Goal: Task Accomplishment & Management: Manage account settings

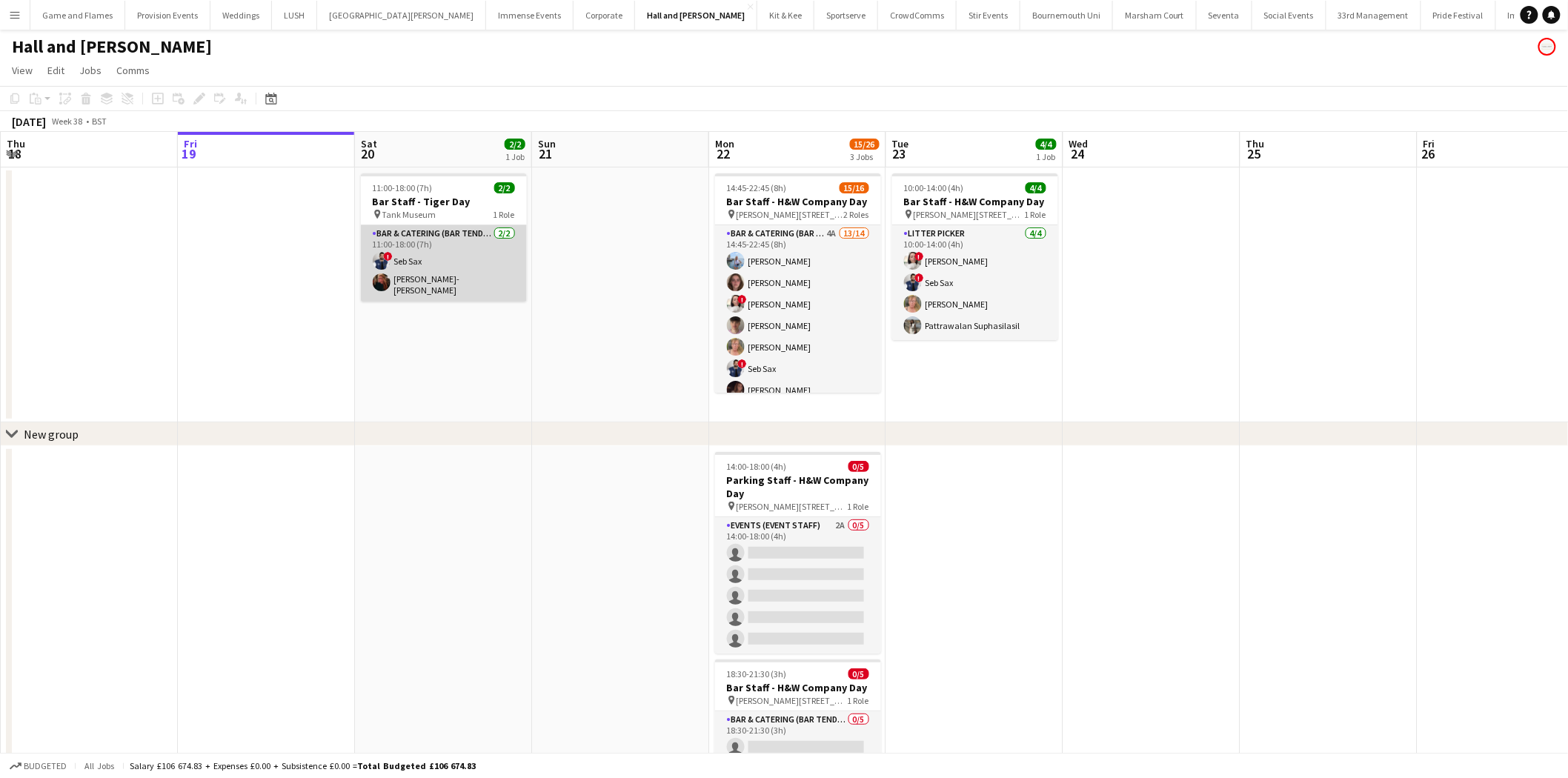
click at [430, 292] on app-card-role "Bar & Catering (Bar Tender) [DATE] 11:00-18:00 (7h) ! Seb [PERSON_NAME]" at bounding box center [444, 263] width 166 height 76
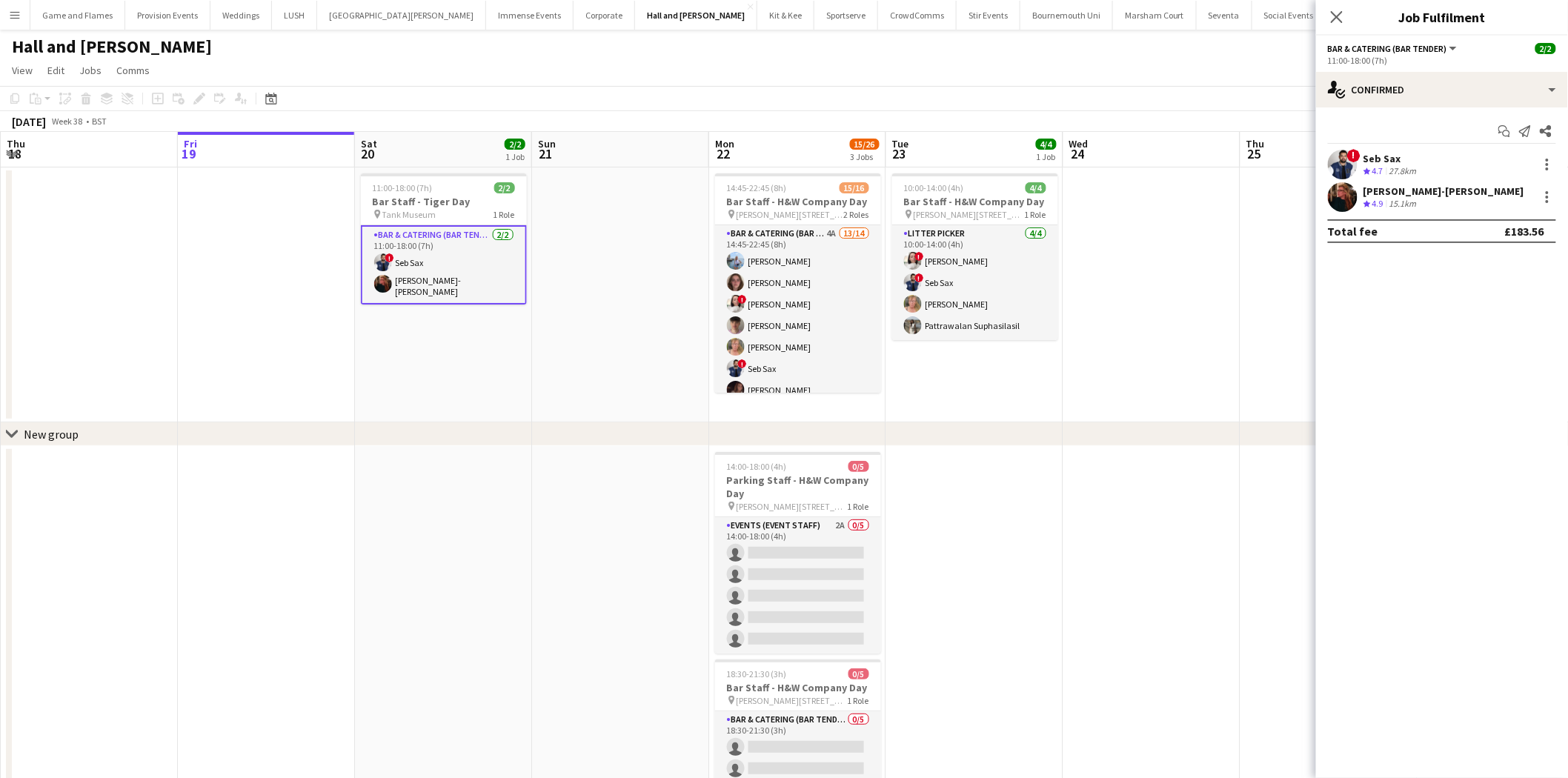
click at [1424, 190] on div "[PERSON_NAME]-[PERSON_NAME]" at bounding box center [1443, 191] width 160 height 13
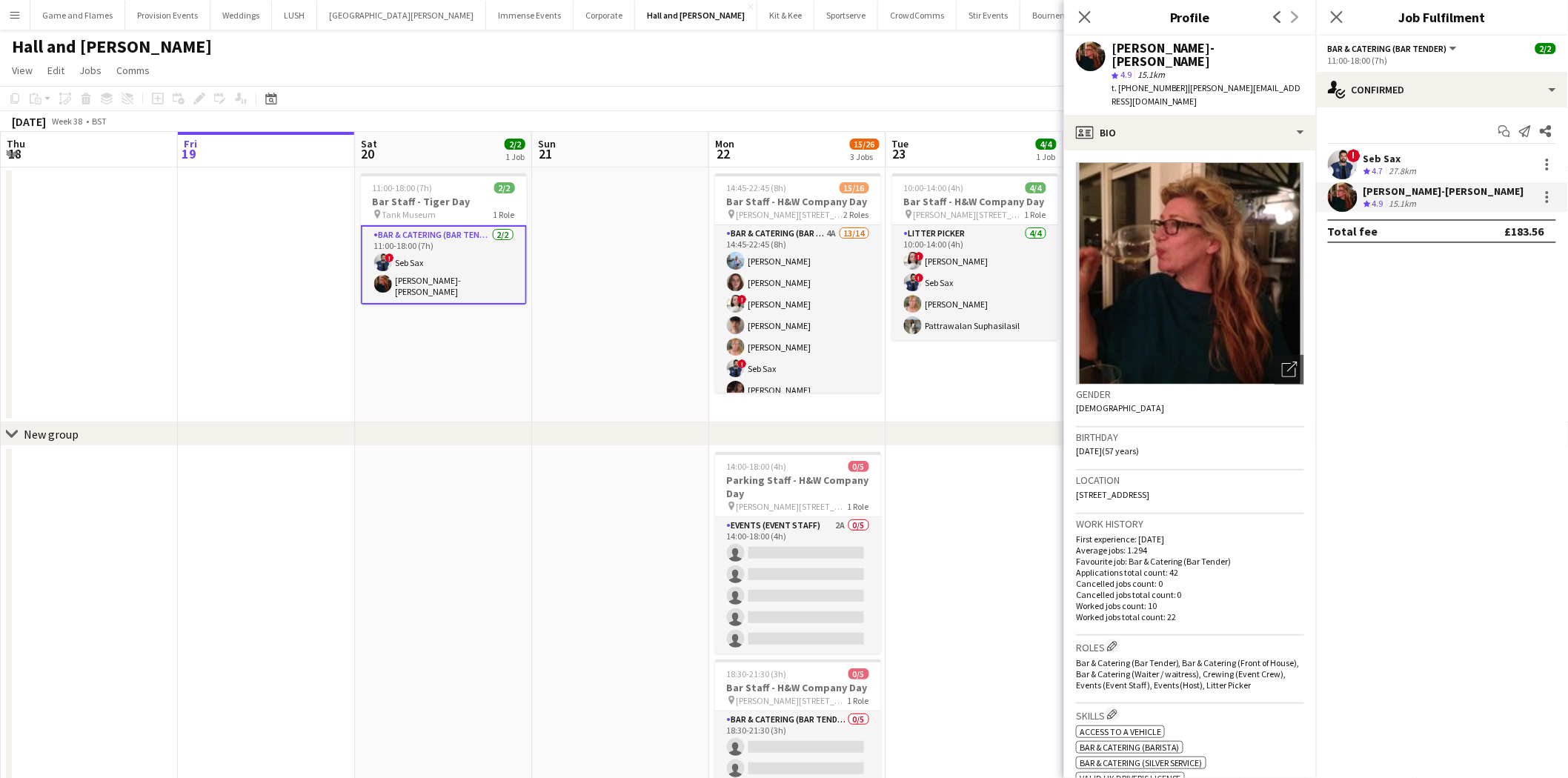
click at [1160, 82] on span "t. [PHONE_NUMBER]" at bounding box center [1149, 88] width 77 height 11
copy span "447950142590"
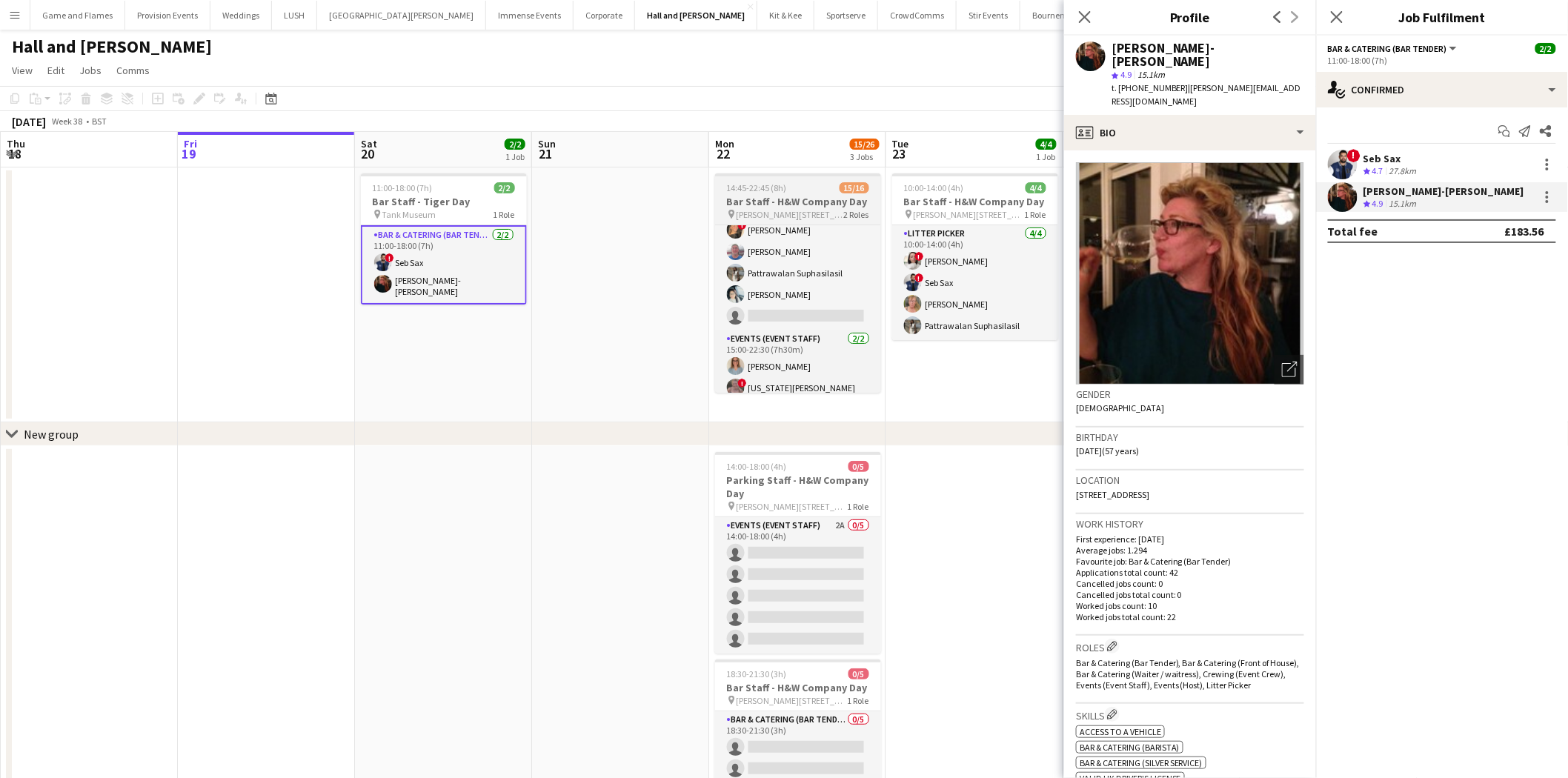
scroll to position [239, 0]
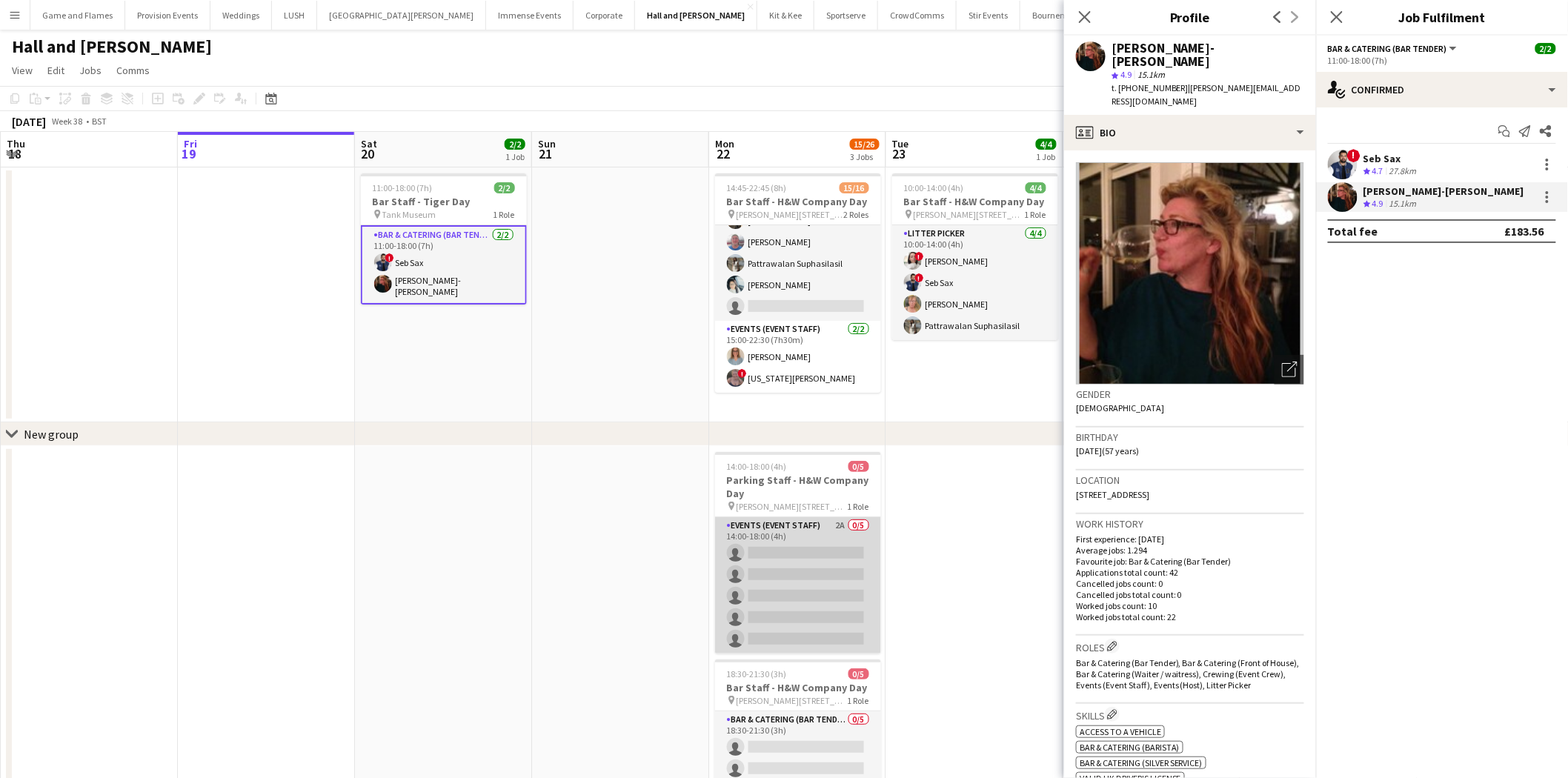
click at [795, 541] on app-card-role "Events (Event Staff) 2A 0/5 14:00-18:00 (4h) single-neutral-actions single-neut…" at bounding box center [798, 585] width 166 height 136
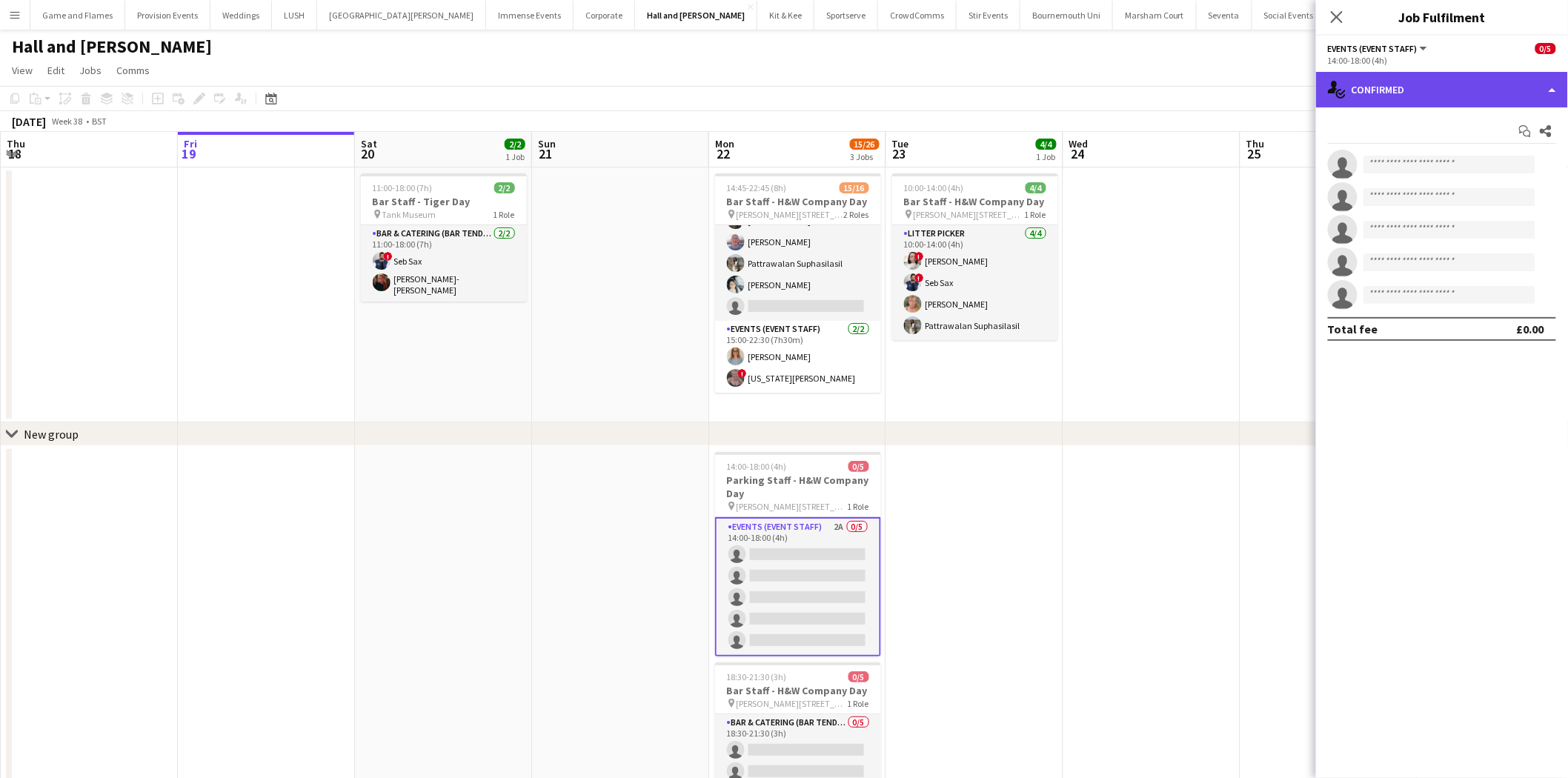
click at [1523, 93] on div "single-neutral-actions-check-2 Confirmed" at bounding box center [1442, 90] width 252 height 36
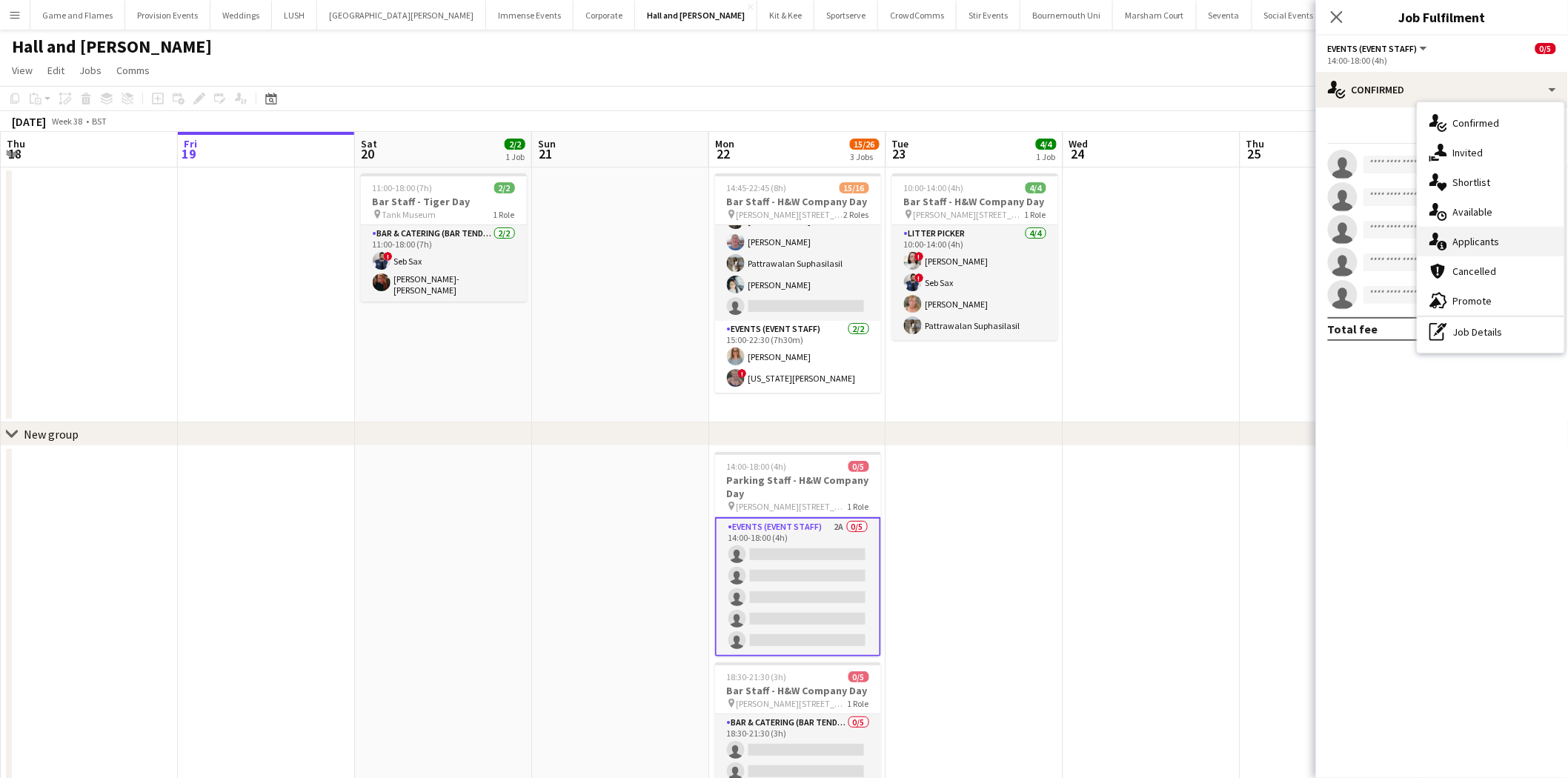
click at [1493, 249] on div "single-neutral-actions-information Applicants" at bounding box center [1490, 242] width 146 height 29
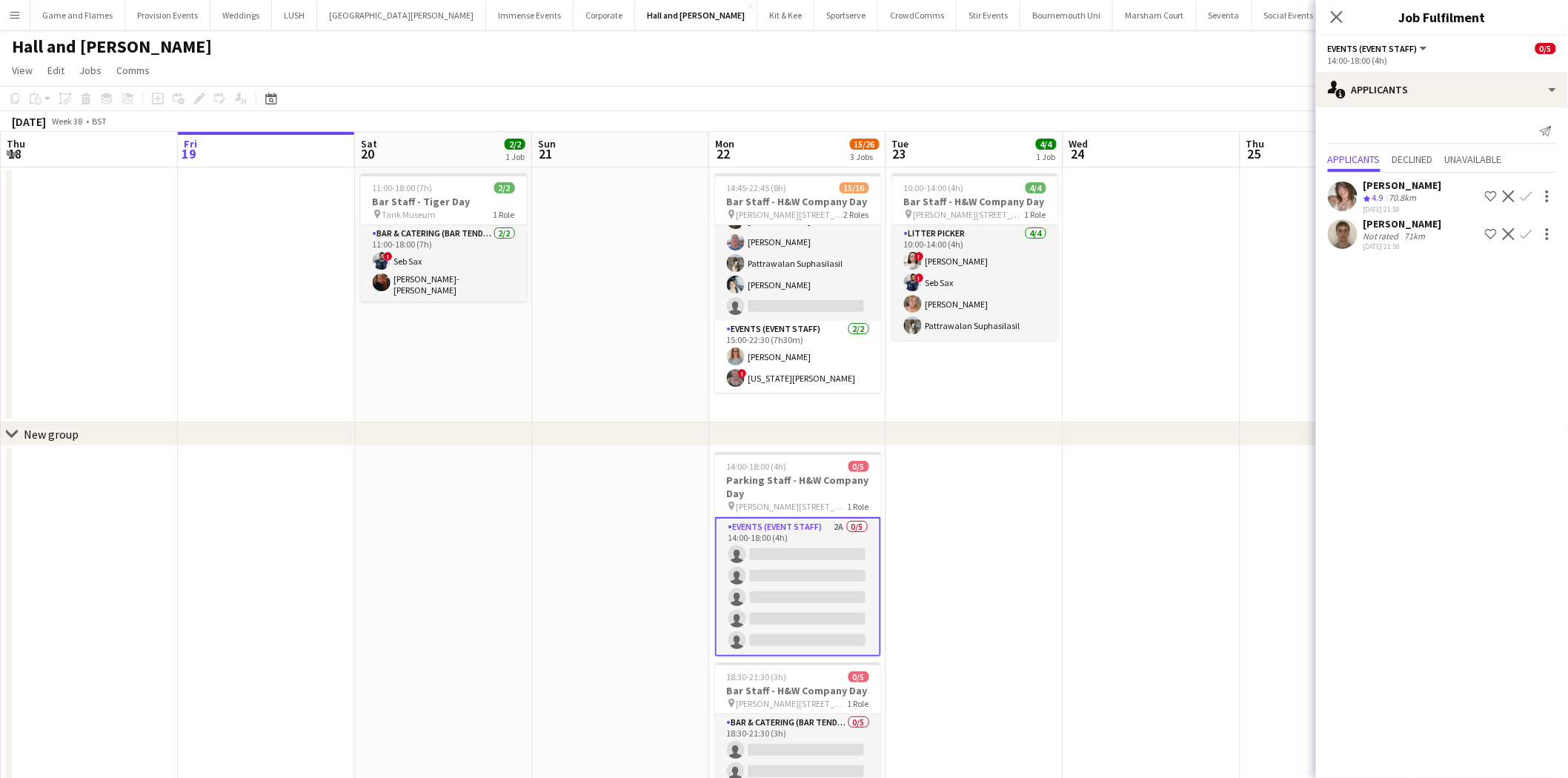
click at [1525, 200] on app-icon "Confirm" at bounding box center [1526, 196] width 12 height 12
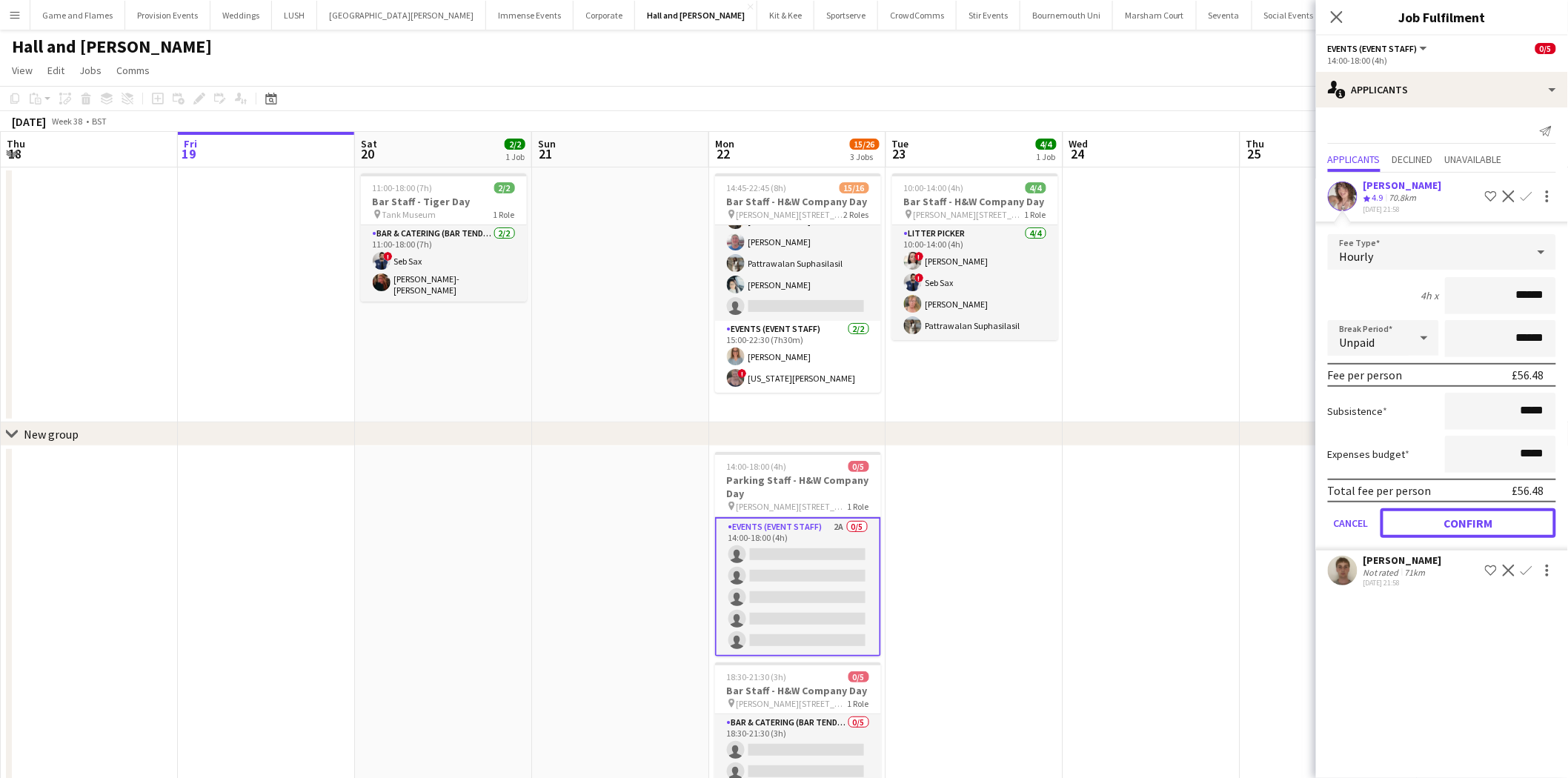
click at [1463, 514] on button "Confirm" at bounding box center [1468, 523] width 176 height 29
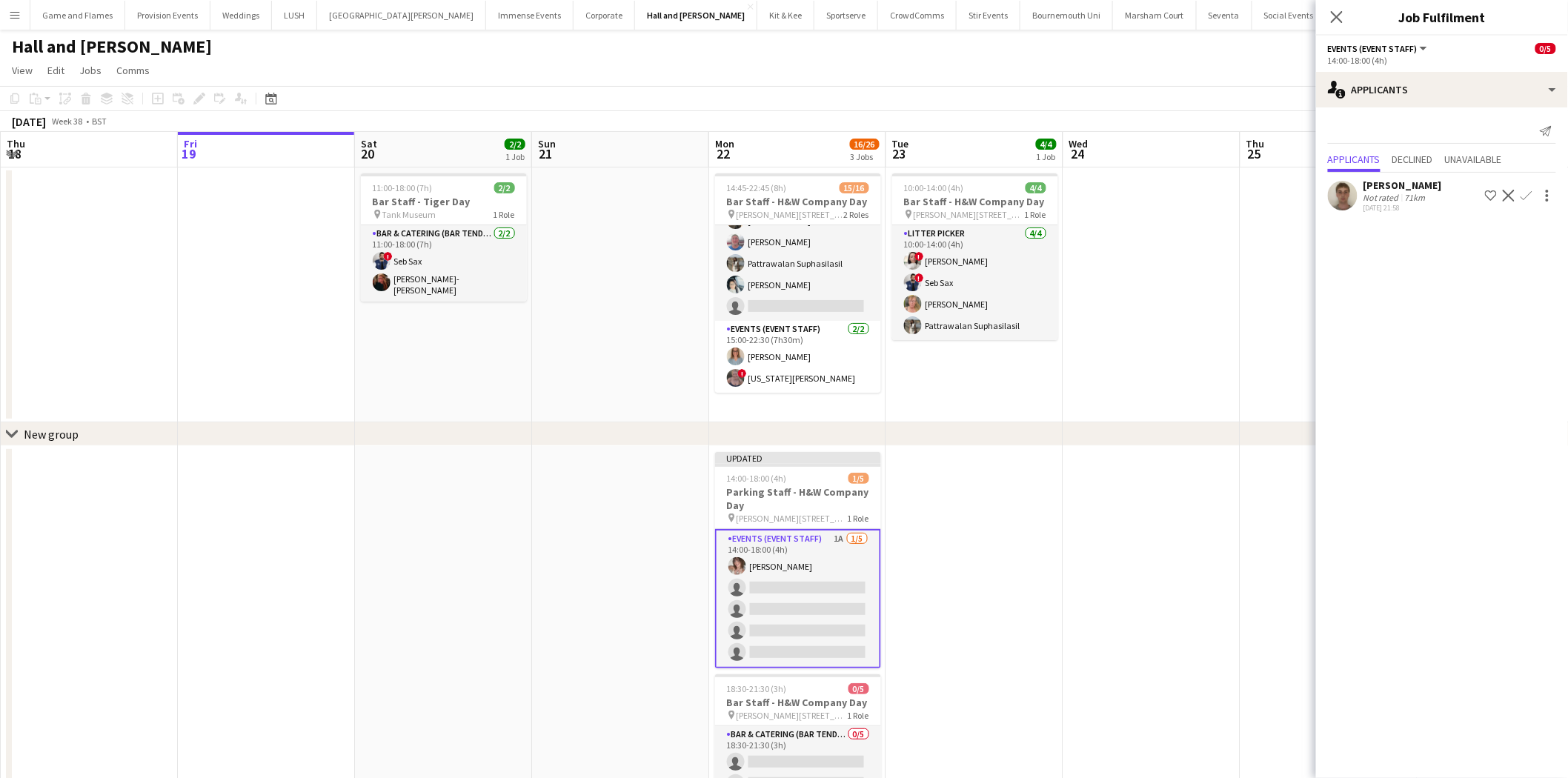
click at [1528, 195] on app-icon "Confirm" at bounding box center [1526, 195] width 12 height 12
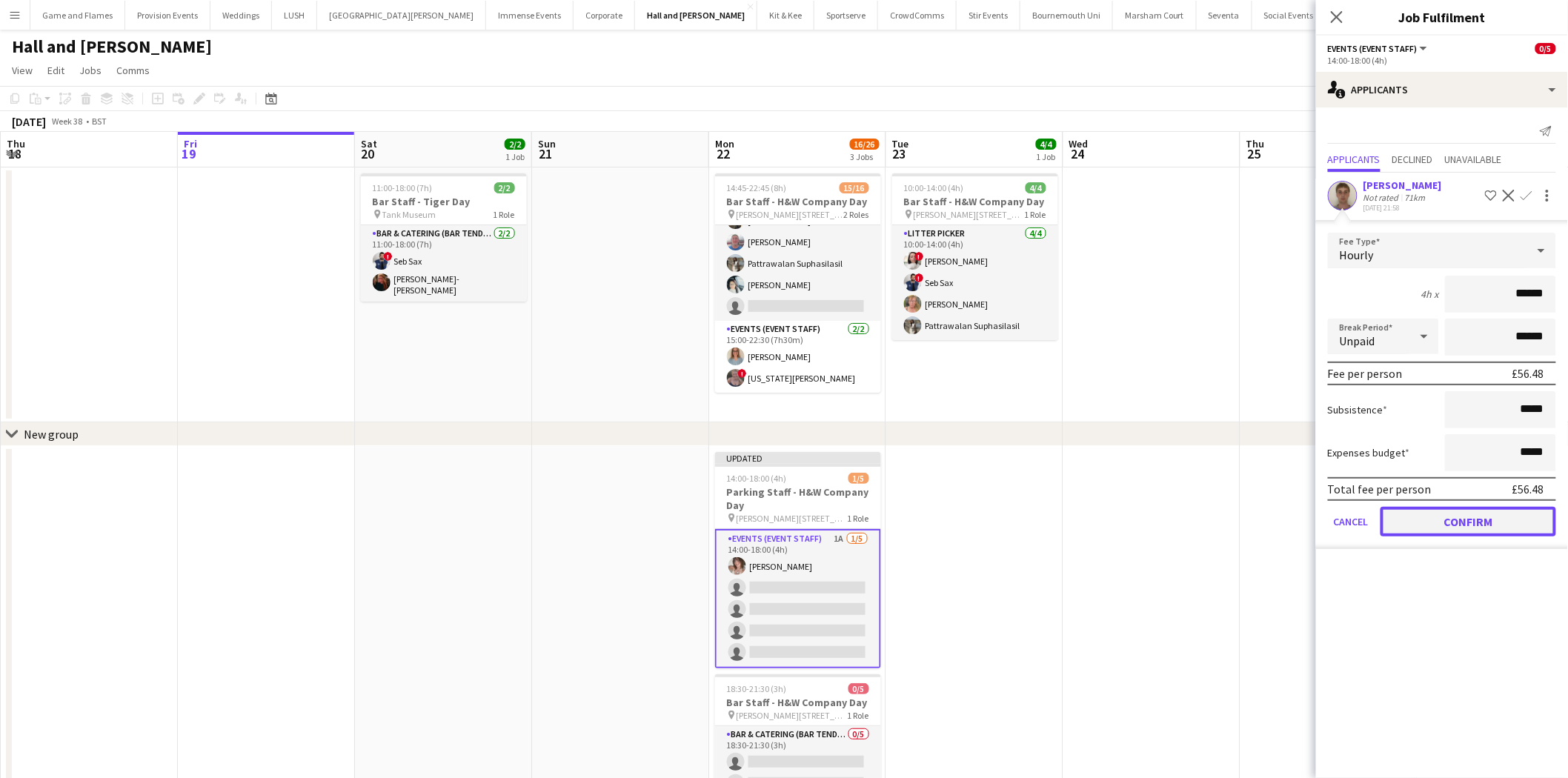
click at [1444, 509] on button "Confirm" at bounding box center [1468, 522] width 176 height 29
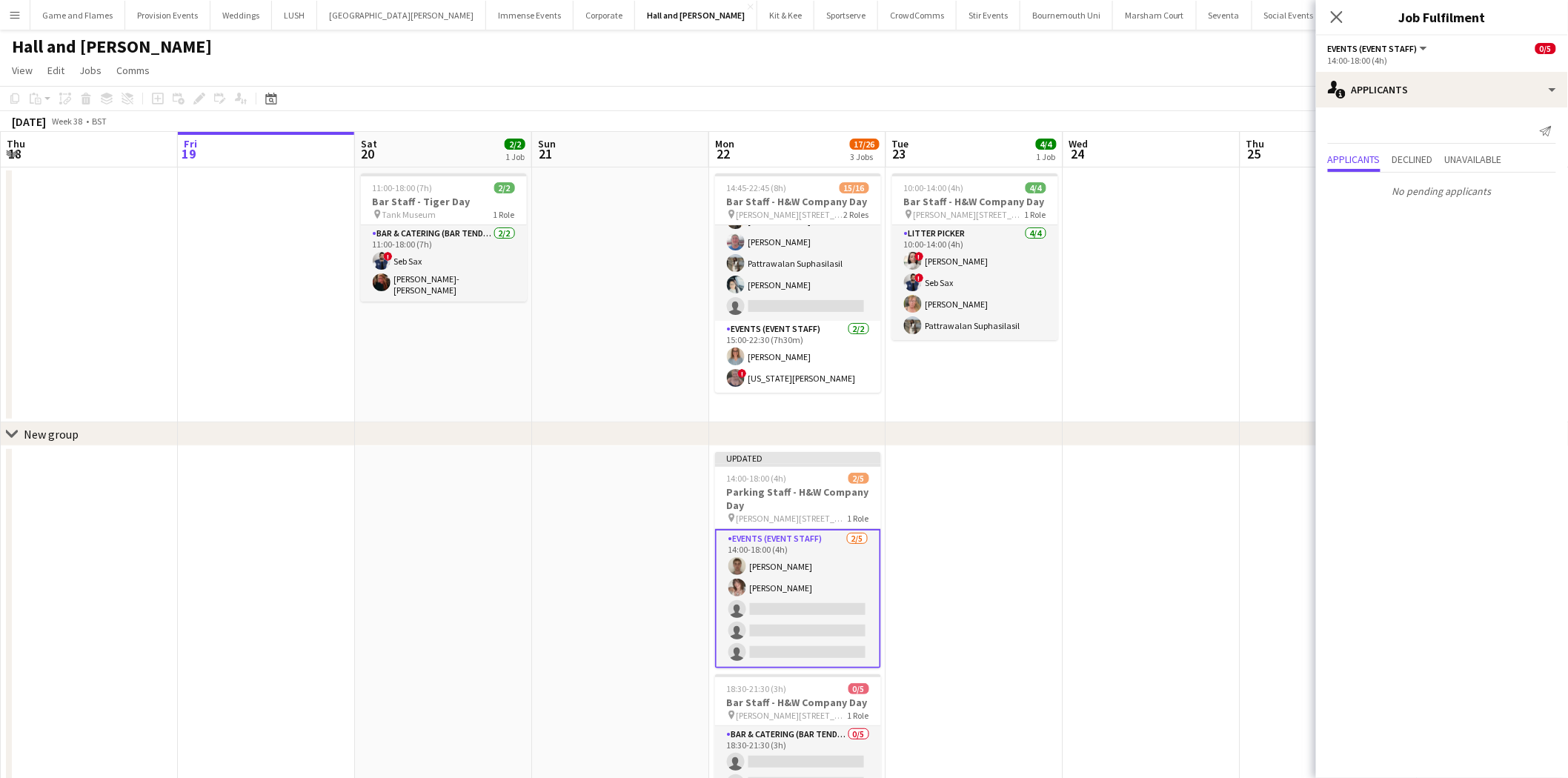
click at [1202, 316] on app-date-cell at bounding box center [1152, 294] width 177 height 255
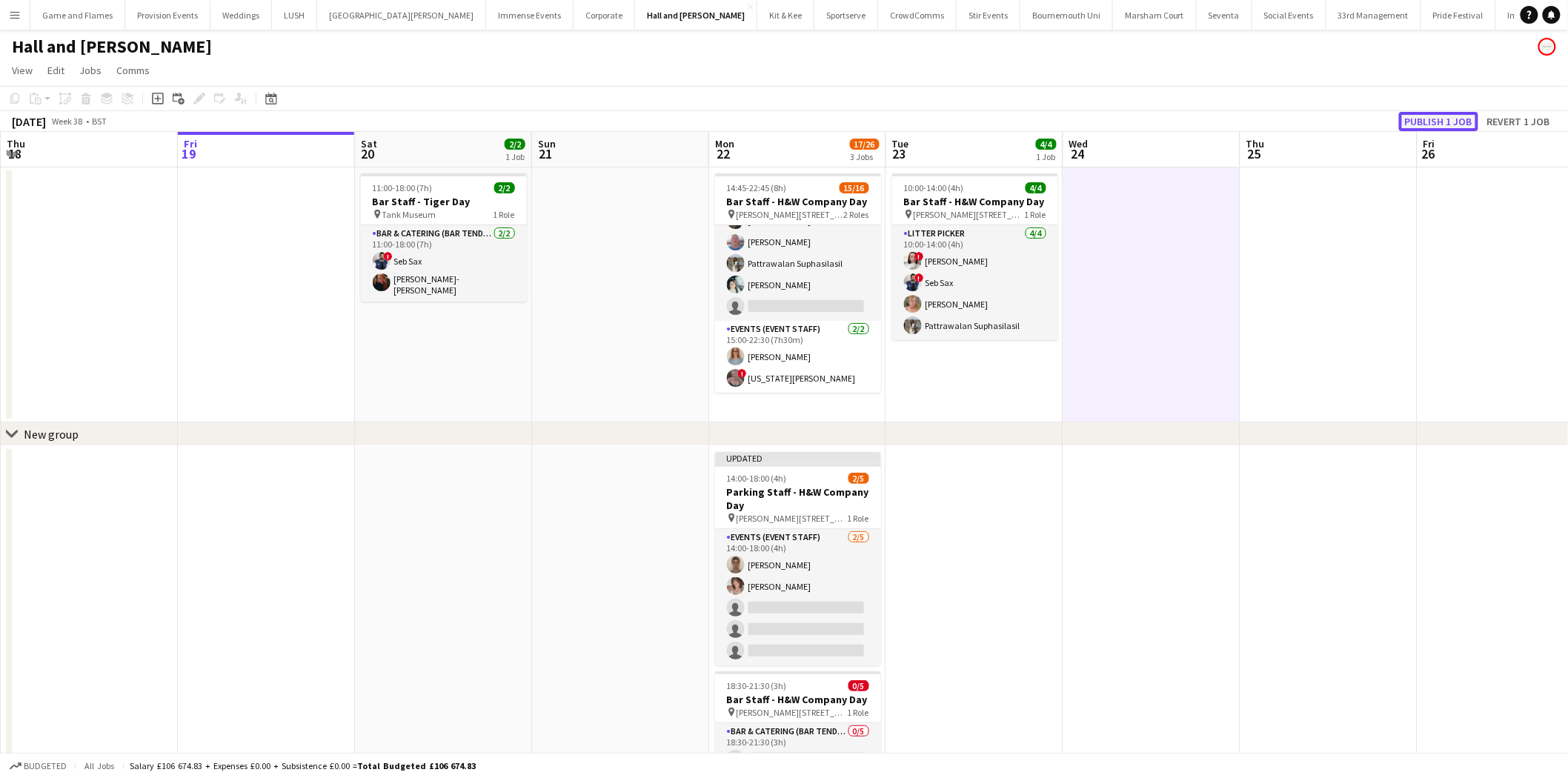
click at [1442, 115] on button "Publish 1 job" at bounding box center [1439, 121] width 79 height 19
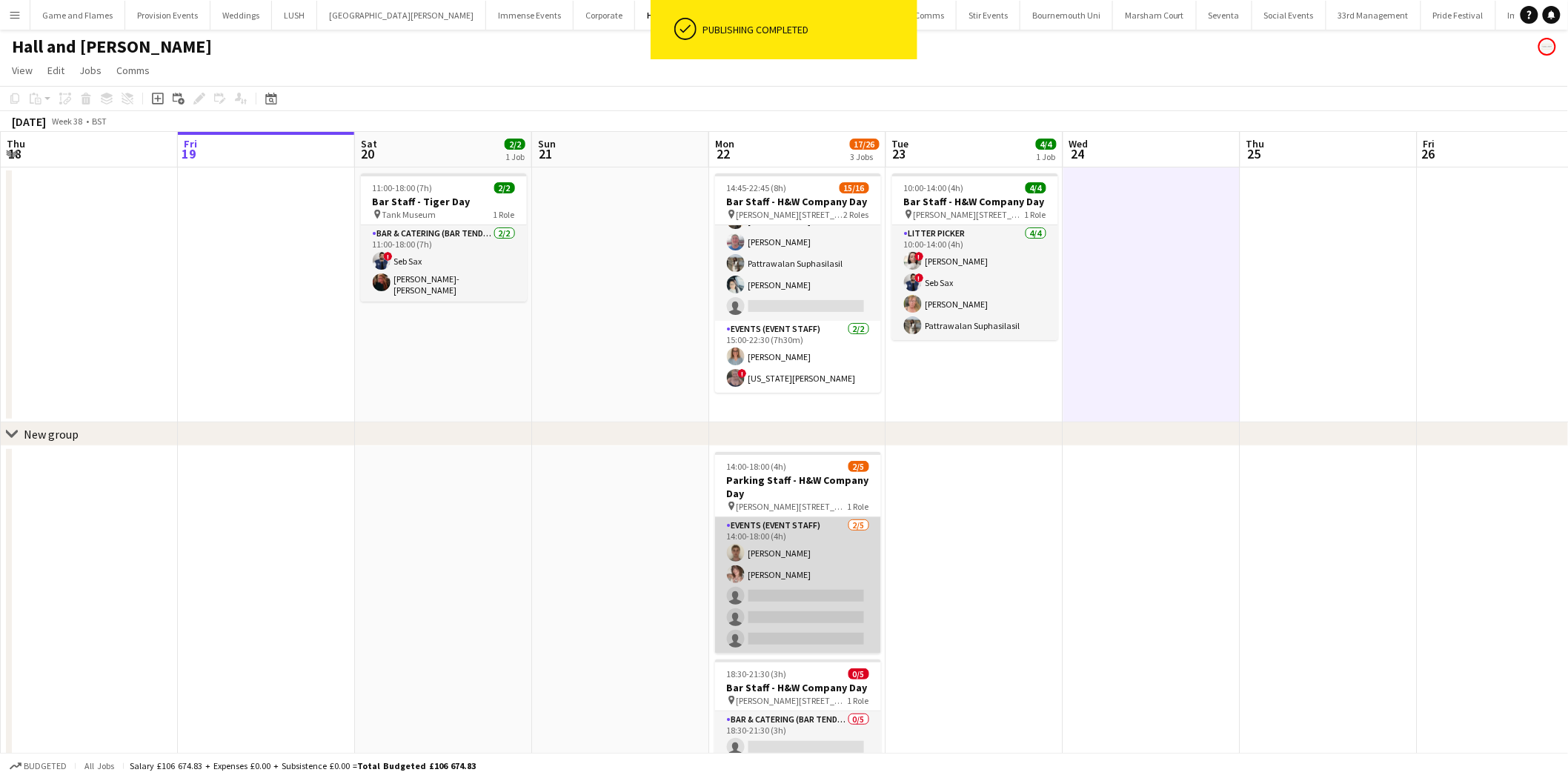
click at [846, 553] on app-card-role "Events (Event Staff) [DATE] 14:00-18:00 (4h) [PERSON_NAME] [PERSON_NAME] single…" at bounding box center [798, 585] width 166 height 136
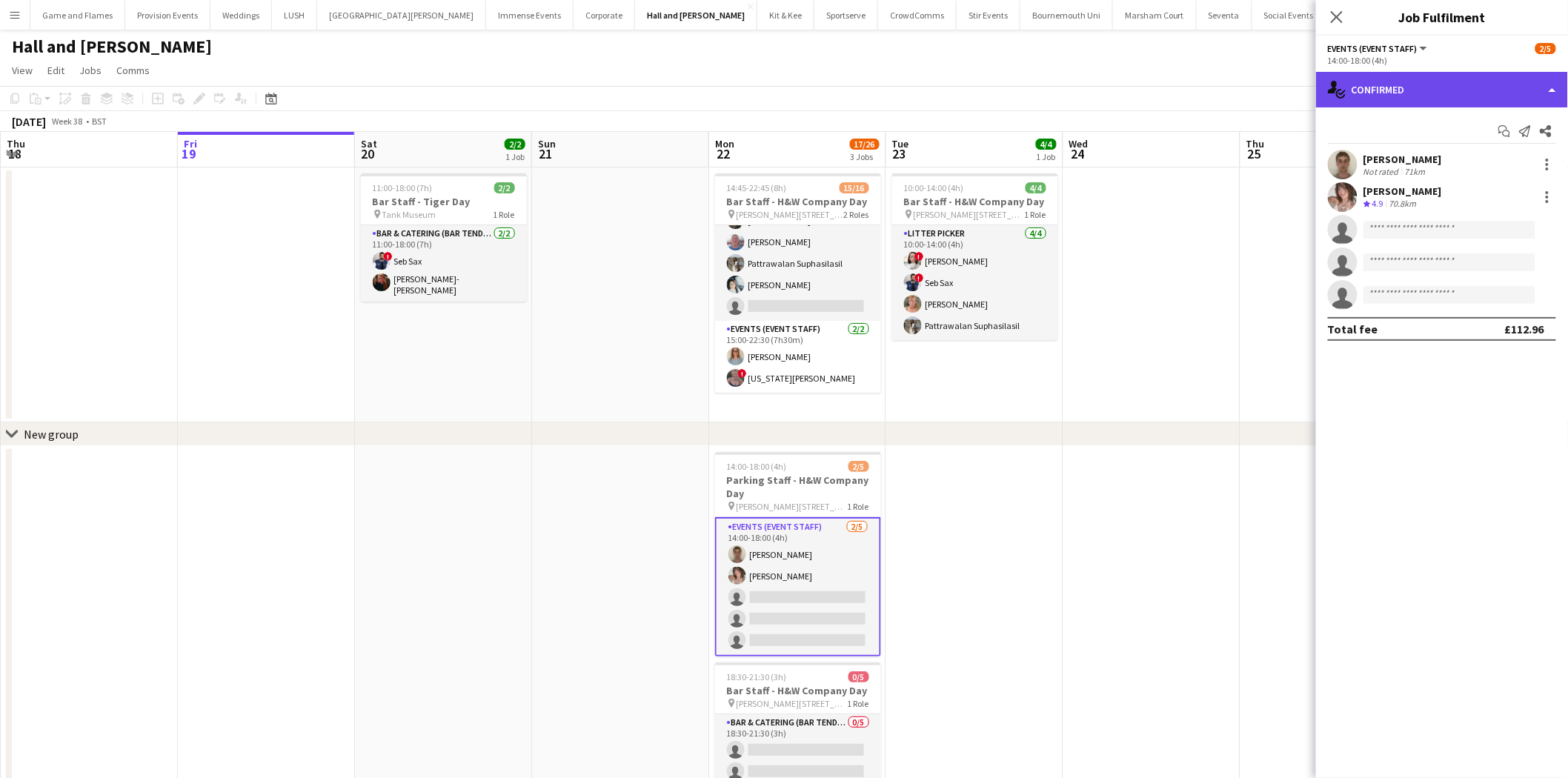
click at [1495, 93] on div "single-neutral-actions-check-2 Confirmed" at bounding box center [1442, 90] width 252 height 36
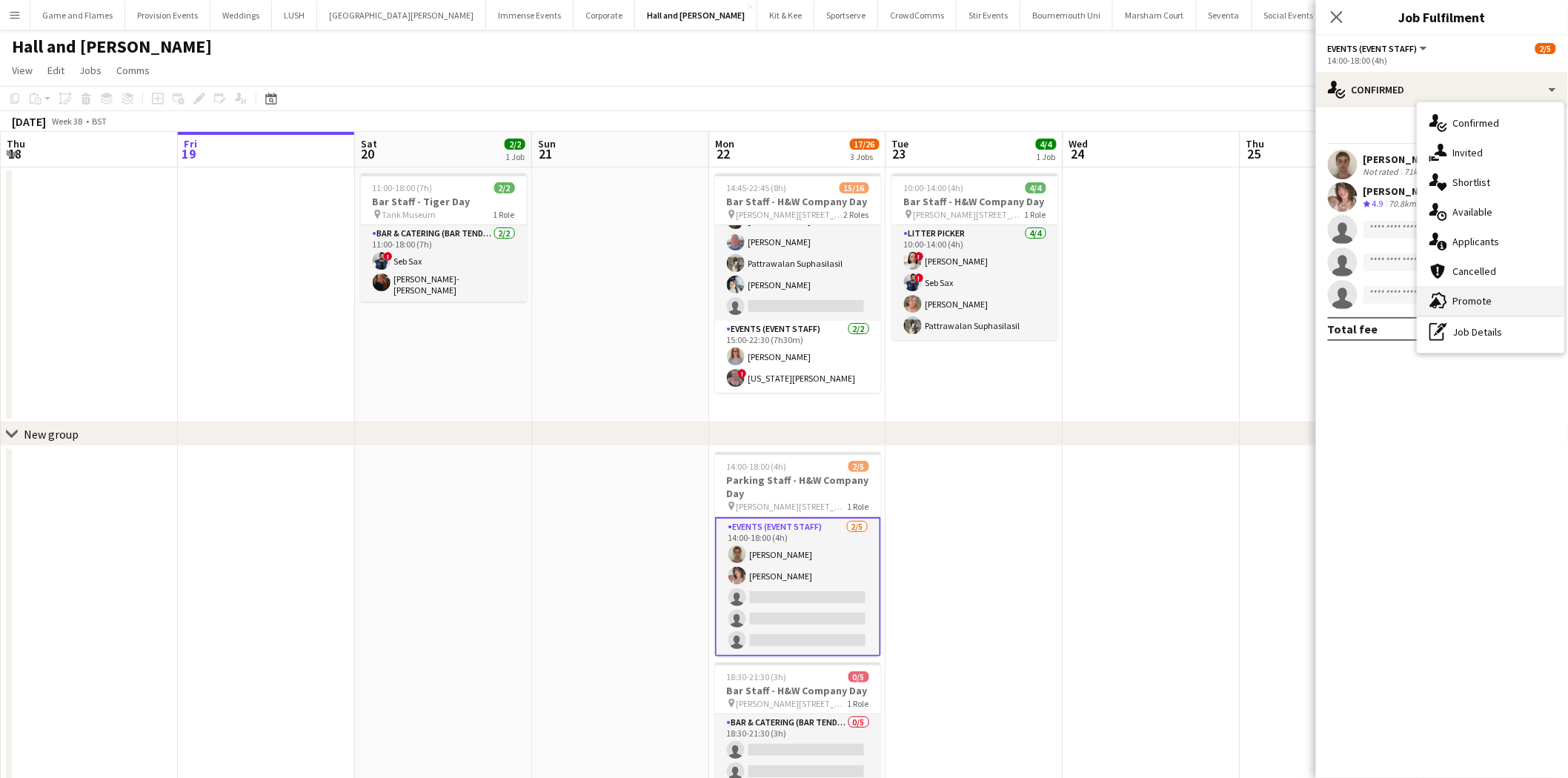
click at [1494, 301] on div "advertising-megaphone Promote" at bounding box center [1490, 301] width 146 height 29
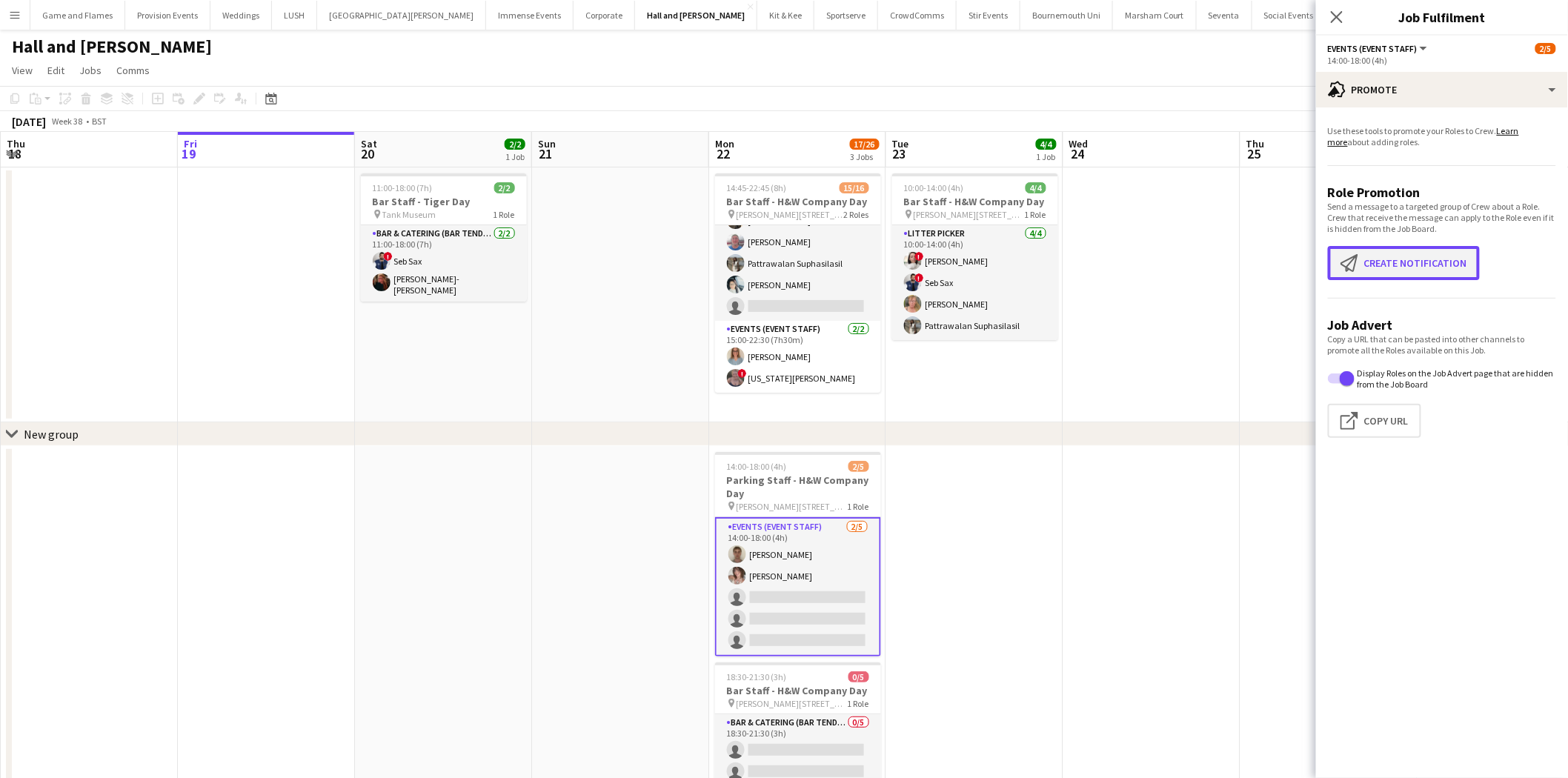
click at [1402, 271] on button "Create notification Create notification" at bounding box center [1404, 263] width 152 height 34
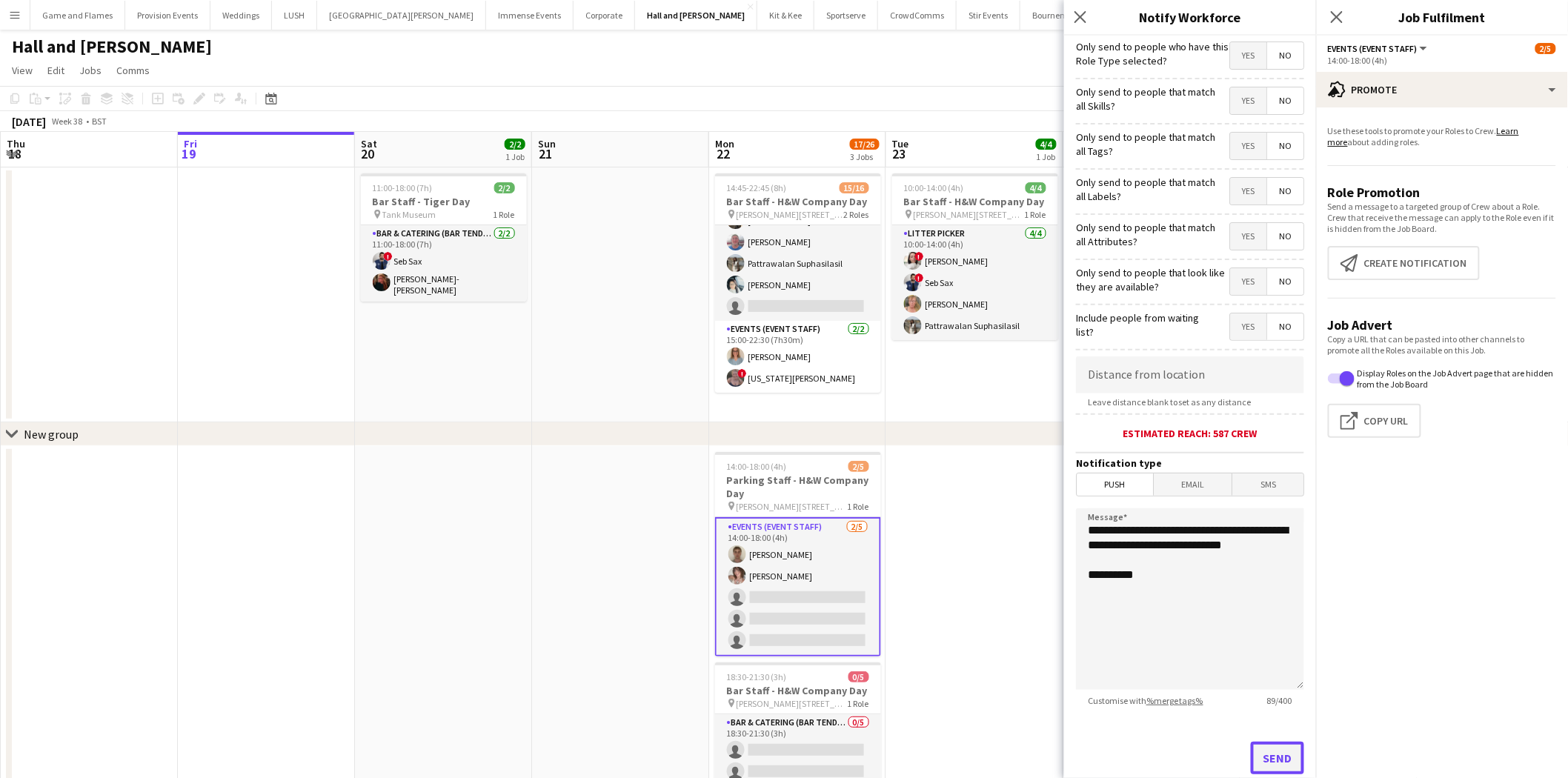
click at [1280, 753] on button "Send" at bounding box center [1277, 758] width 53 height 33
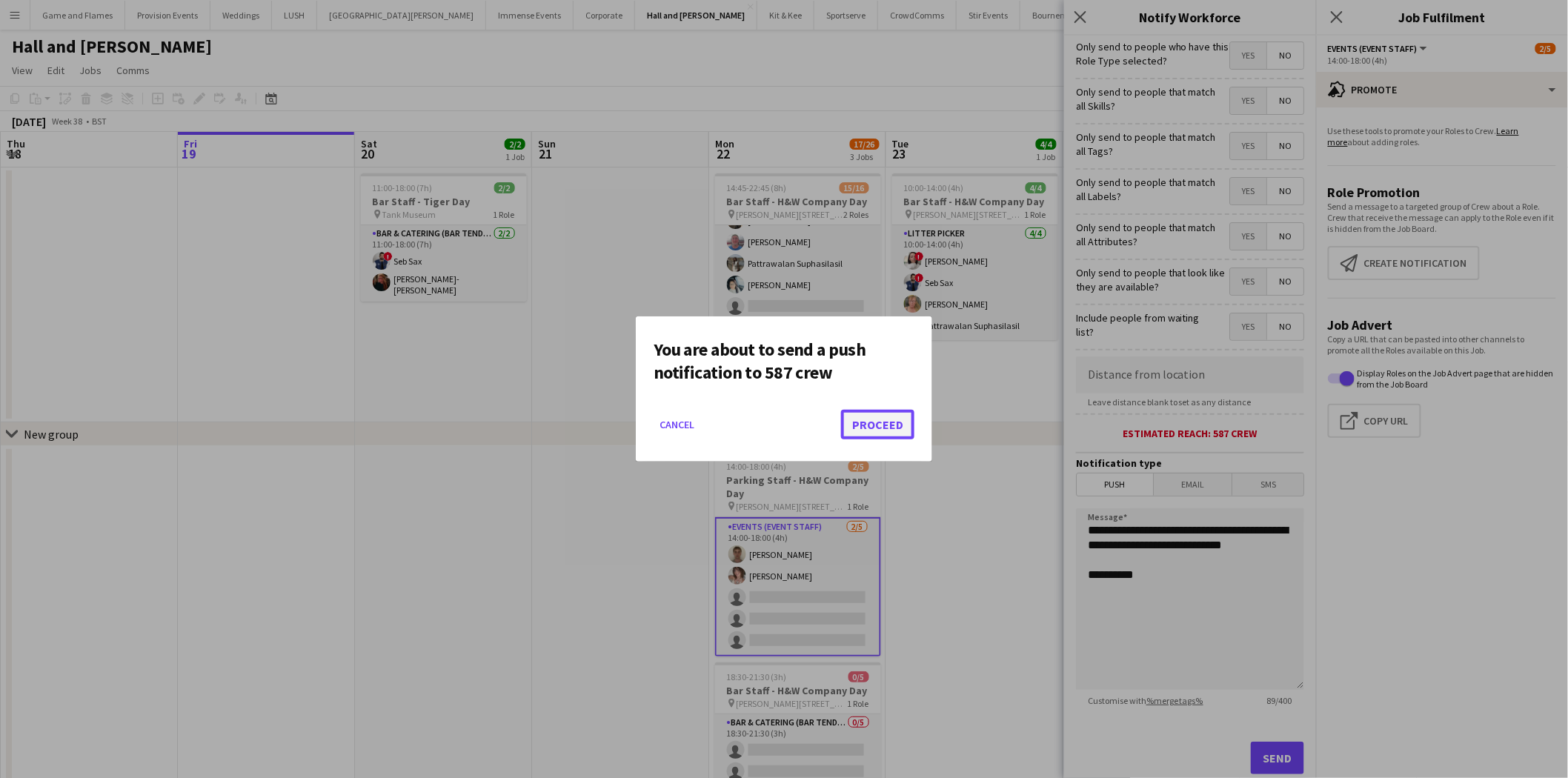
click at [894, 411] on button "Proceed" at bounding box center [877, 425] width 74 height 29
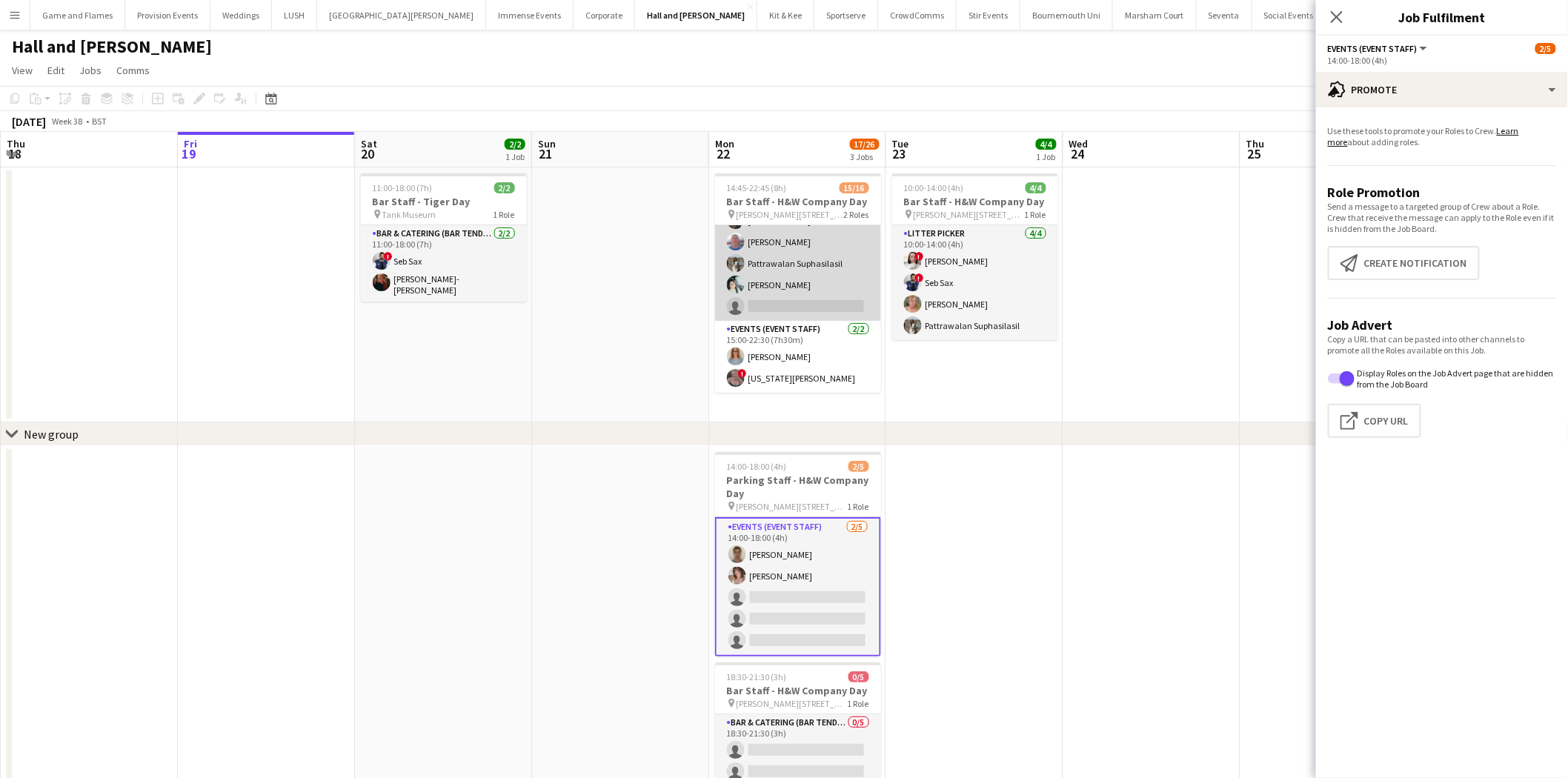
click at [735, 267] on app-user-avatar at bounding box center [736, 263] width 18 height 18
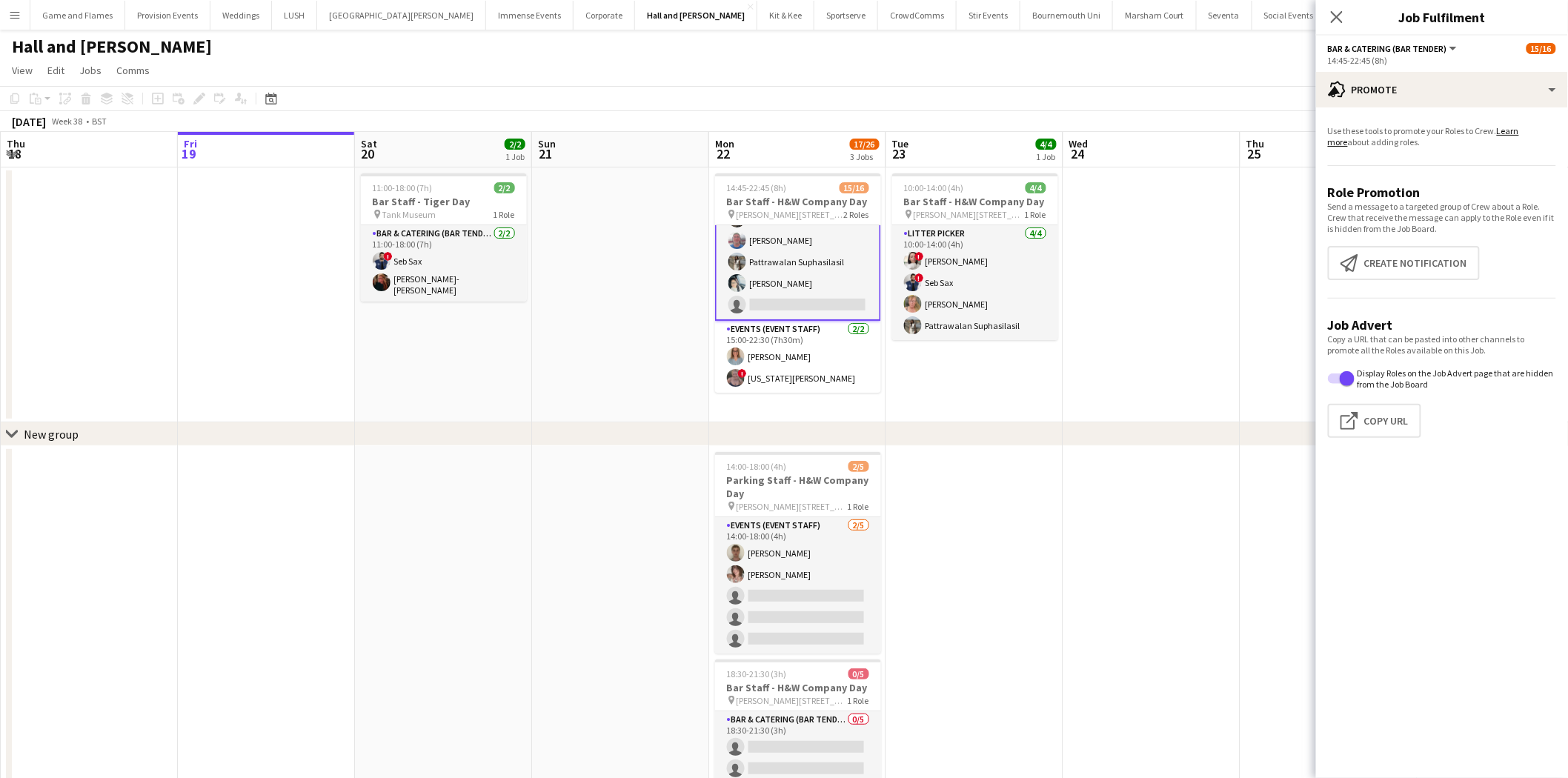
scroll to position [239, 0]
click at [1484, 105] on div "advertising-megaphone Promote" at bounding box center [1442, 90] width 252 height 36
click at [1500, 245] on div "single-neutral-actions-information Applicants" at bounding box center [1490, 242] width 146 height 29
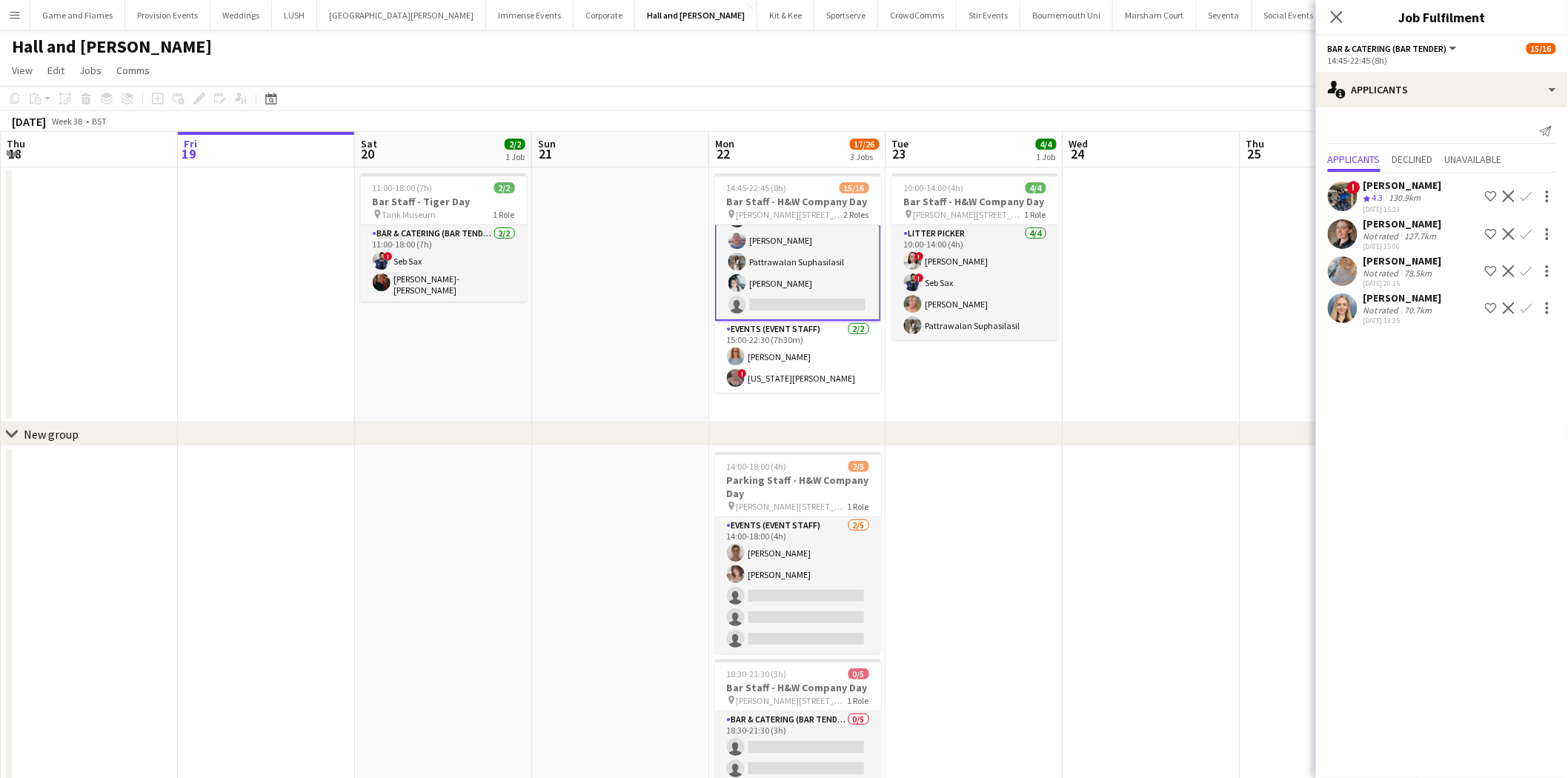
click at [1397, 262] on div "[PERSON_NAME]" at bounding box center [1402, 260] width 78 height 13
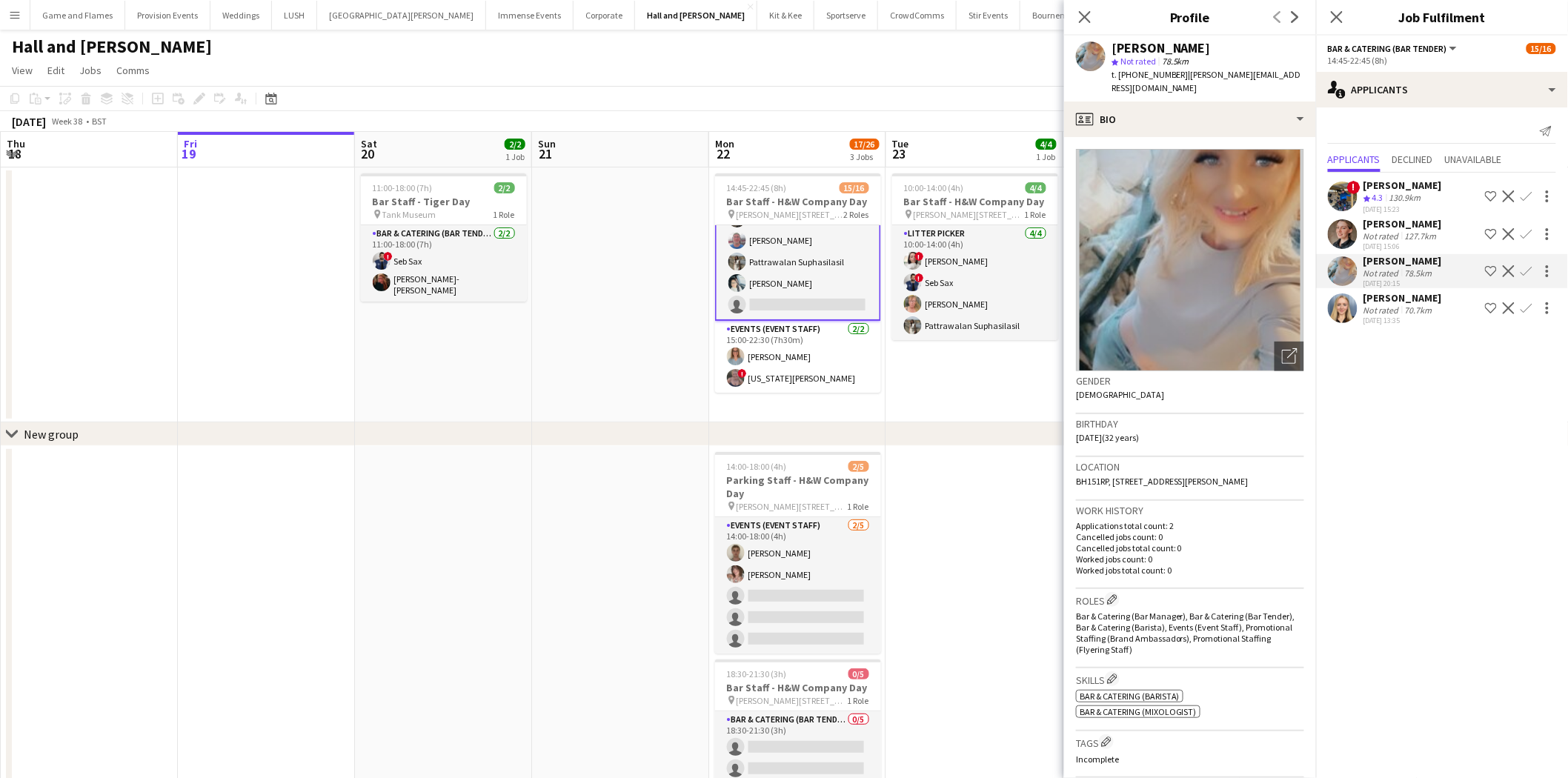
click at [1399, 294] on div "[PERSON_NAME]" at bounding box center [1402, 298] width 78 height 13
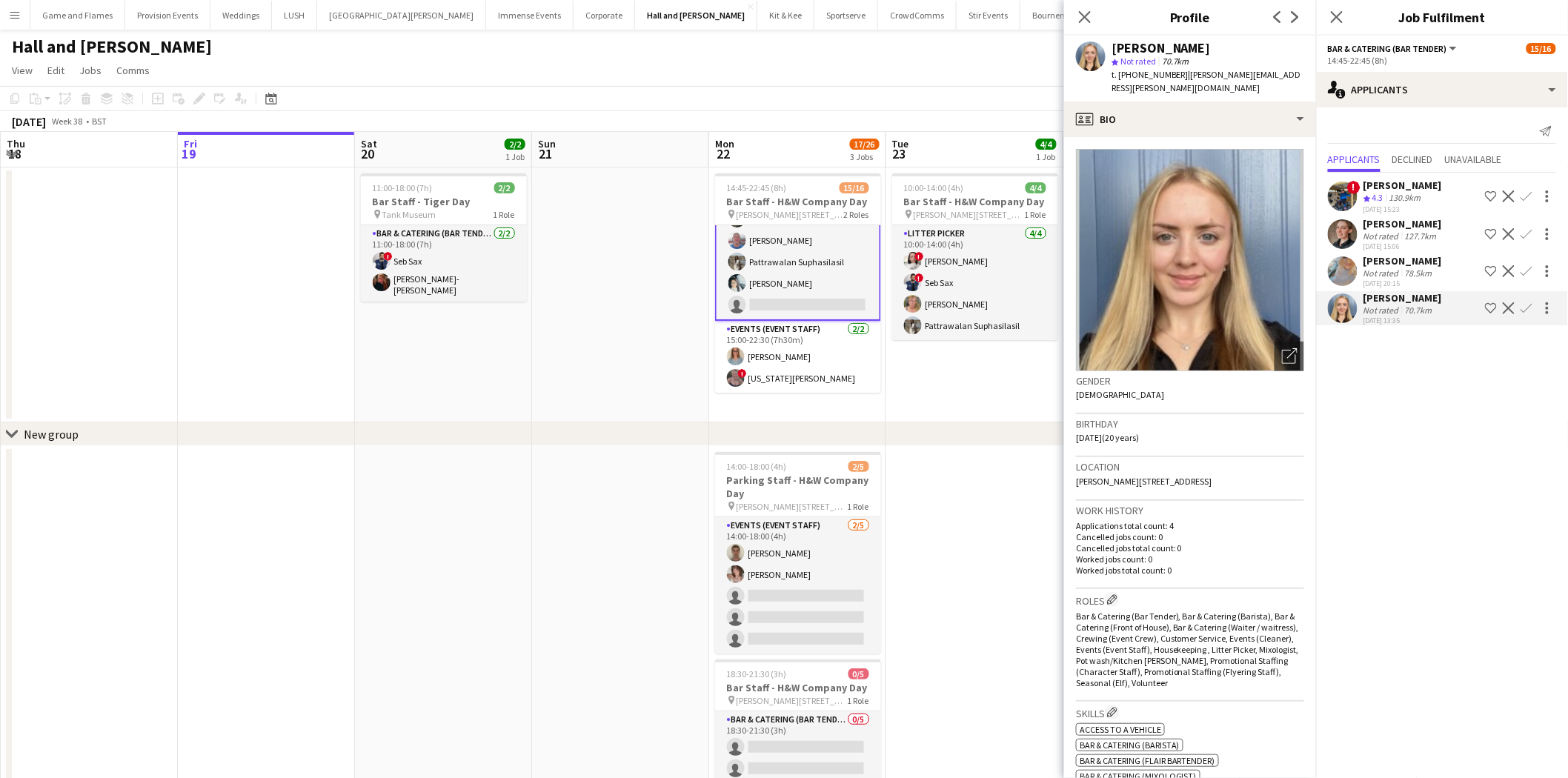
click at [945, 387] on app-date-cell "10:00-14:00 (4h) 4/4 Bar Staff - H&W Company Day pin [PERSON_NAME][GEOGRAPHIC_D…" at bounding box center [975, 294] width 177 height 255
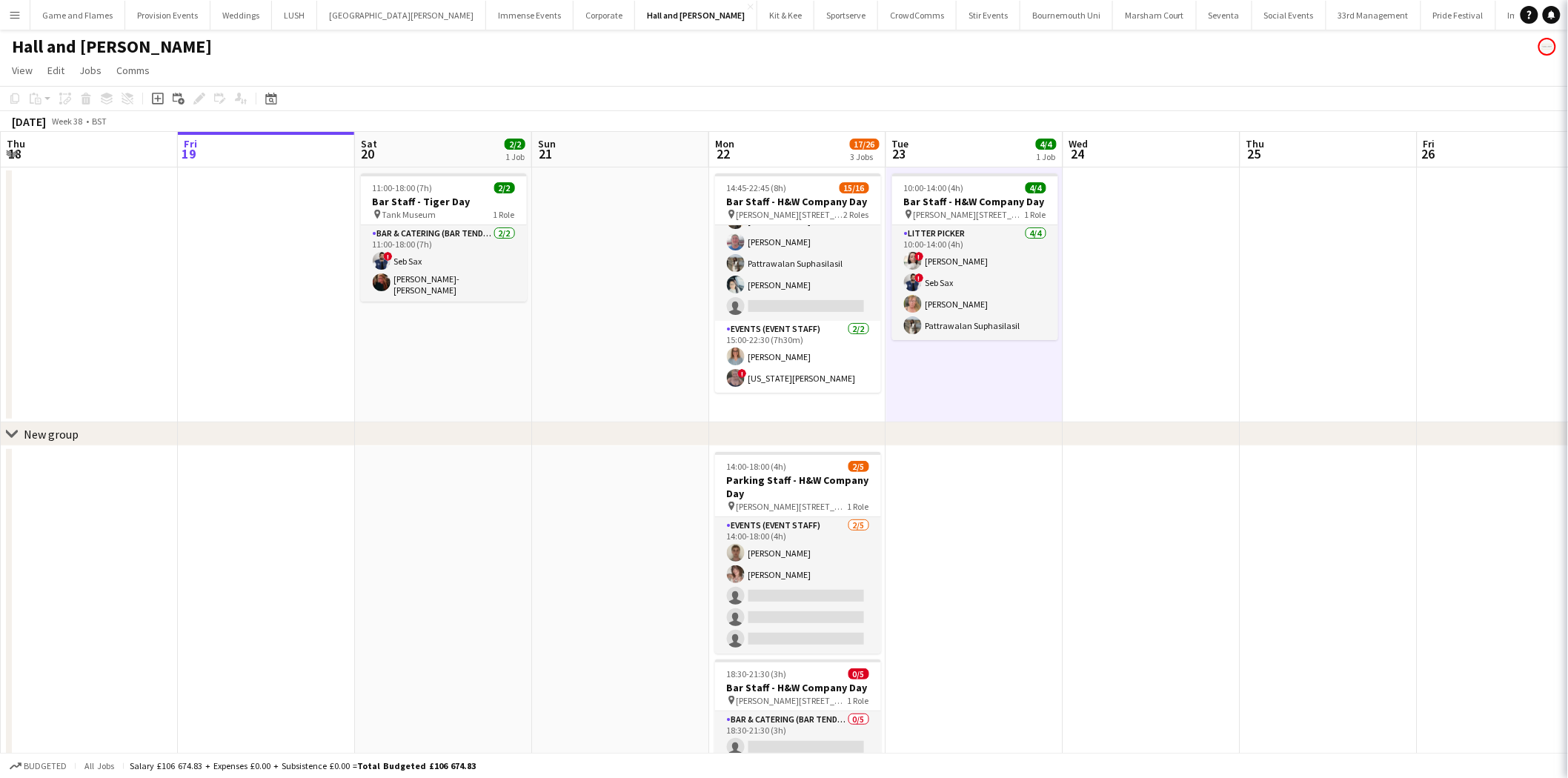
scroll to position [239, 0]
click at [945, 387] on app-date-cell "10:00-14:00 (4h) 4/4 Bar Staff - H&W Company Day pin [PERSON_NAME][GEOGRAPHIC_D…" at bounding box center [975, 294] width 177 height 255
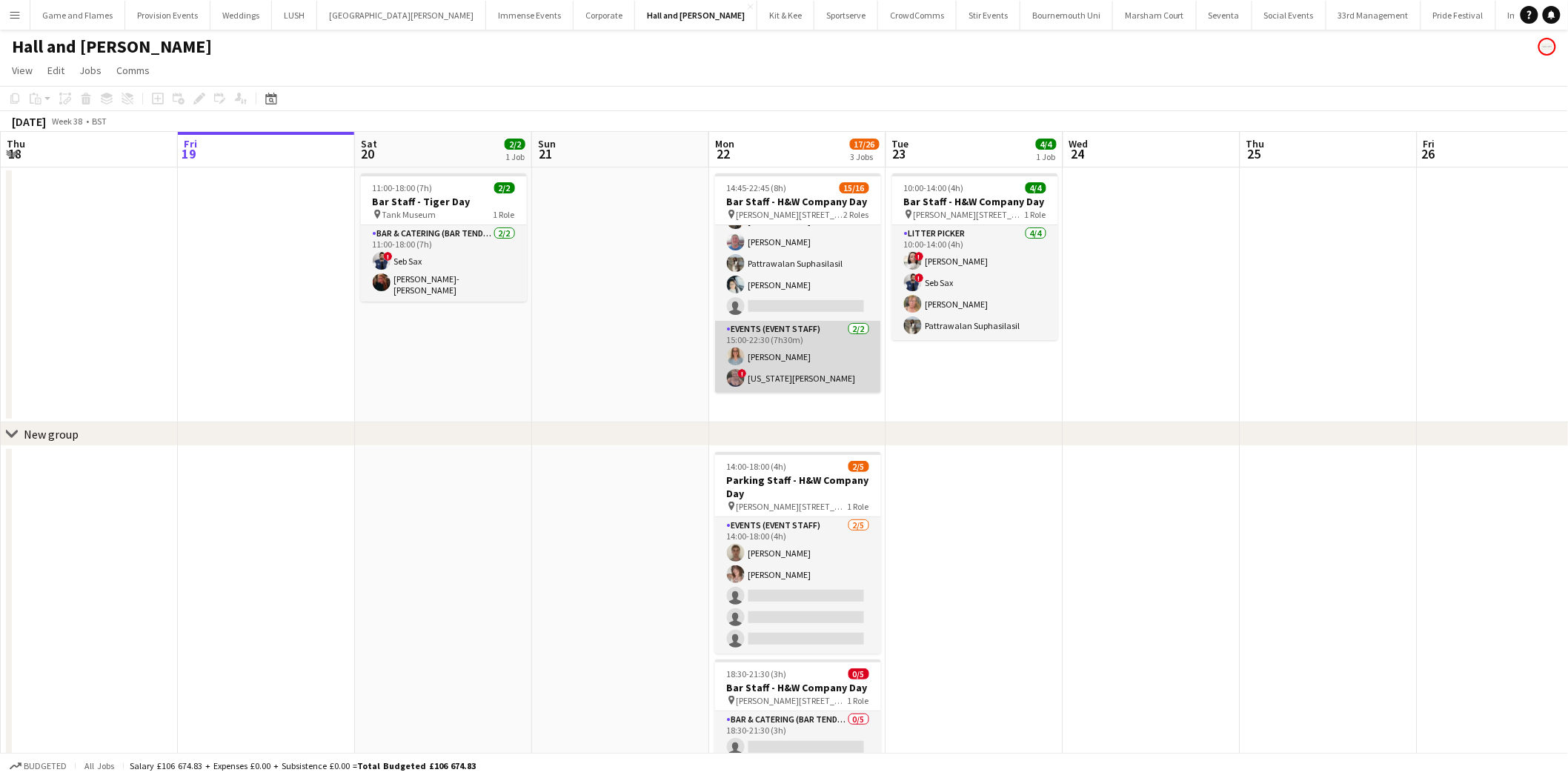
click at [803, 349] on app-card-role "Events (Event Staff) [DATE] 15:00-22:30 (7h30m) [PERSON_NAME] ! [US_STATE][PERS…" at bounding box center [798, 356] width 166 height 72
